Goal: Task Accomplishment & Management: Manage account settings

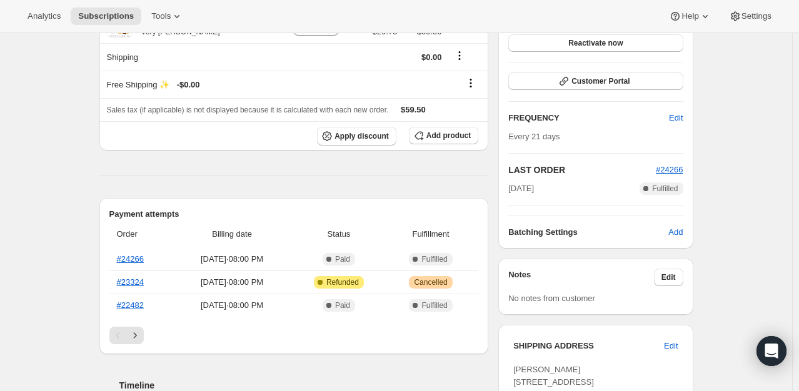
scroll to position [175, 0]
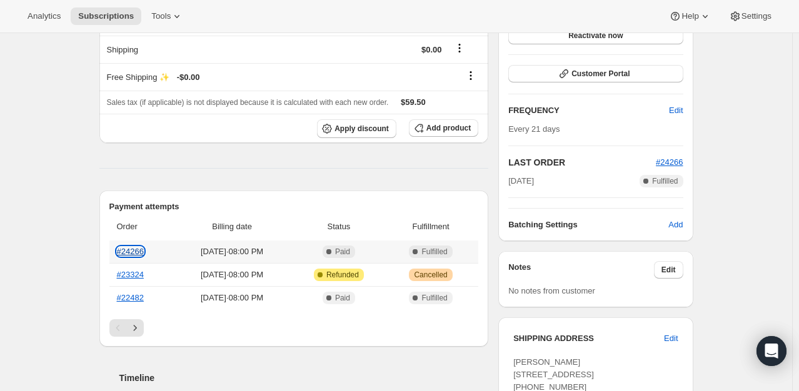
click at [137, 251] on link "#24266" at bounding box center [130, 251] width 27 height 9
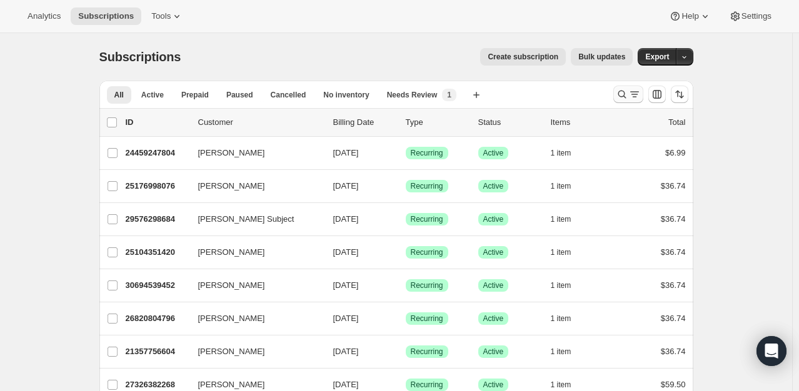
click at [627, 89] on icon "Search and filter results" at bounding box center [622, 94] width 13 height 13
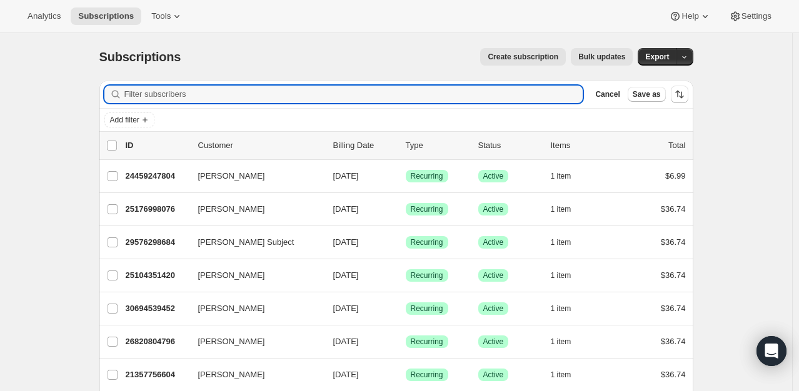
paste input "[EMAIL_ADDRESS][DOMAIN_NAME]"
type input "[EMAIL_ADDRESS][DOMAIN_NAME]"
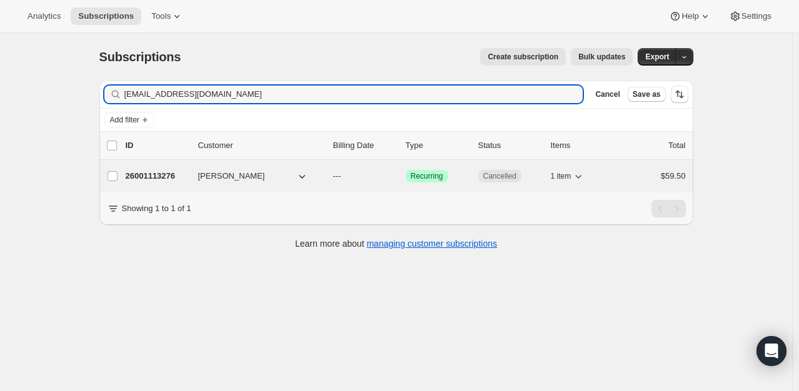
click at [163, 176] on p "26001113276" at bounding box center [157, 176] width 63 height 13
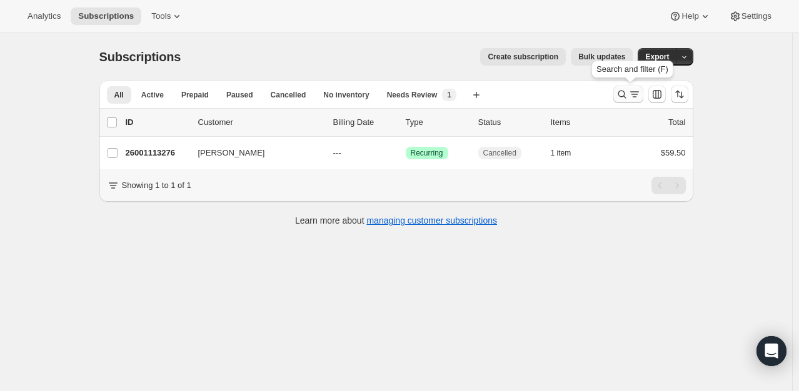
click at [626, 89] on icon "Search and filter results" at bounding box center [622, 94] width 13 height 13
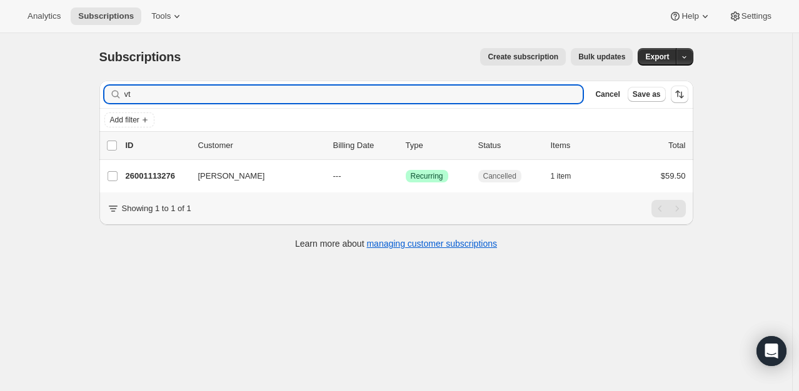
type input "v"
type input "[EMAIL_ADDRESS][DOMAIN_NAME]"
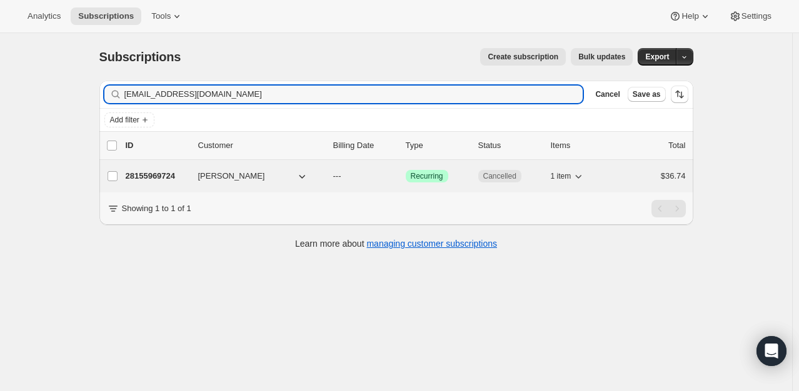
click at [161, 180] on p "28155969724" at bounding box center [157, 176] width 63 height 13
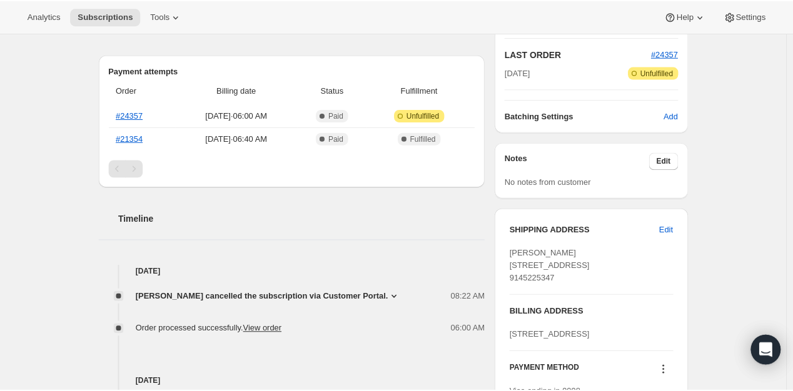
scroll to position [300, 0]
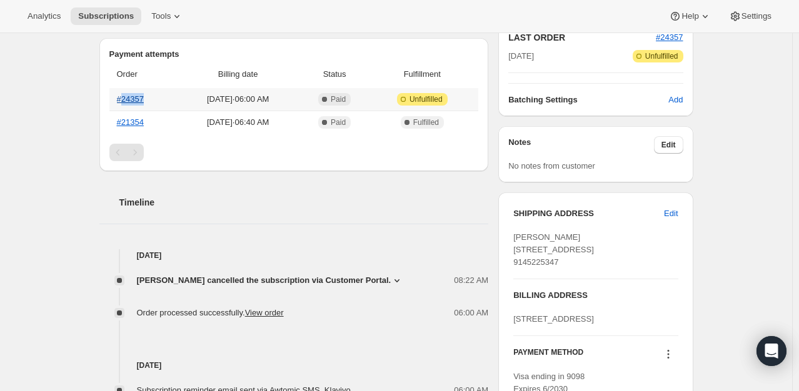
drag, startPoint x: 157, startPoint y: 101, endPoint x: 124, endPoint y: 98, distance: 33.3
click at [124, 98] on th "#24357" at bounding box center [143, 99] width 68 height 23
copy link "24357"
click at [140, 96] on link "#24357" at bounding box center [130, 98] width 27 height 9
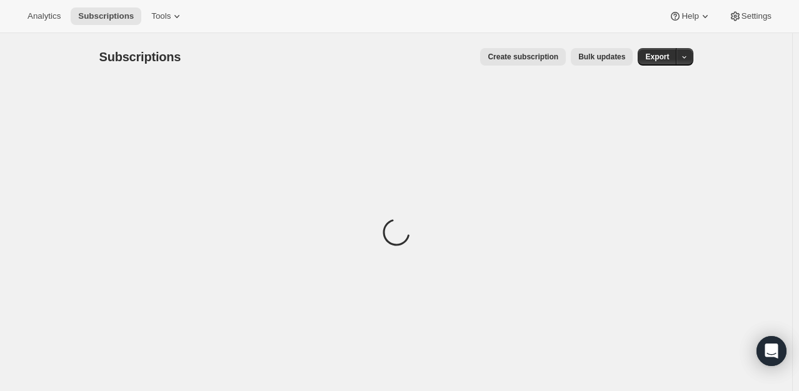
click at [194, 8] on div "Analytics Subscriptions Tools Help Settings" at bounding box center [399, 16] width 799 height 33
